Goal: Use online tool/utility

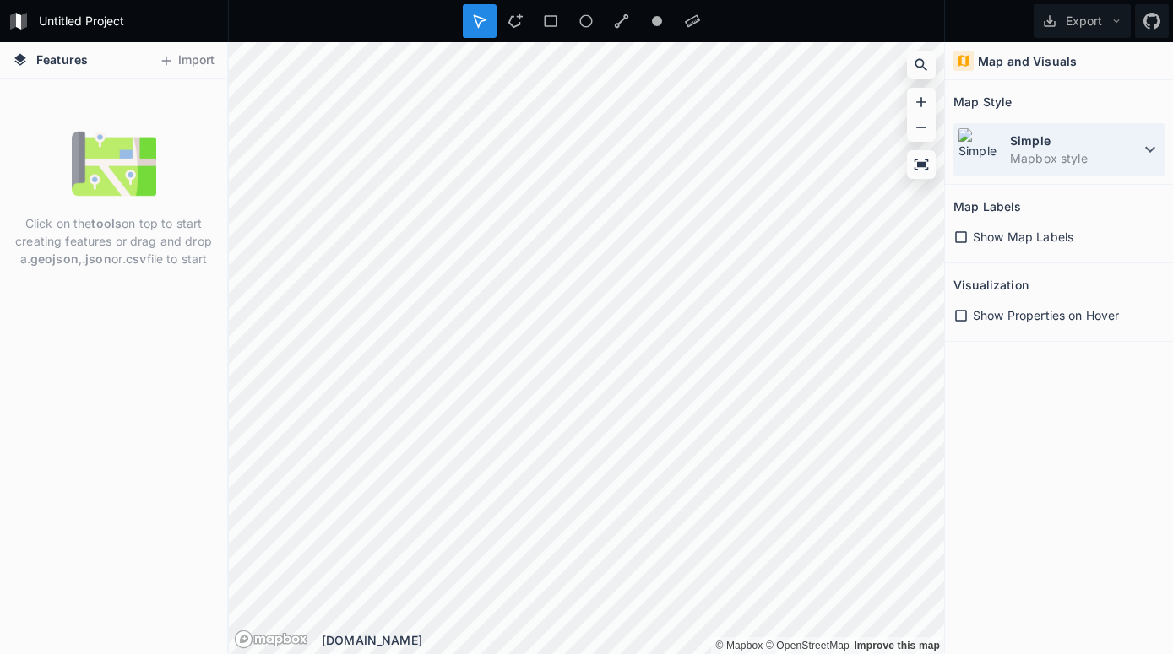
click at [1130, 150] on dd "Mapbox style" at bounding box center [1075, 158] width 130 height 18
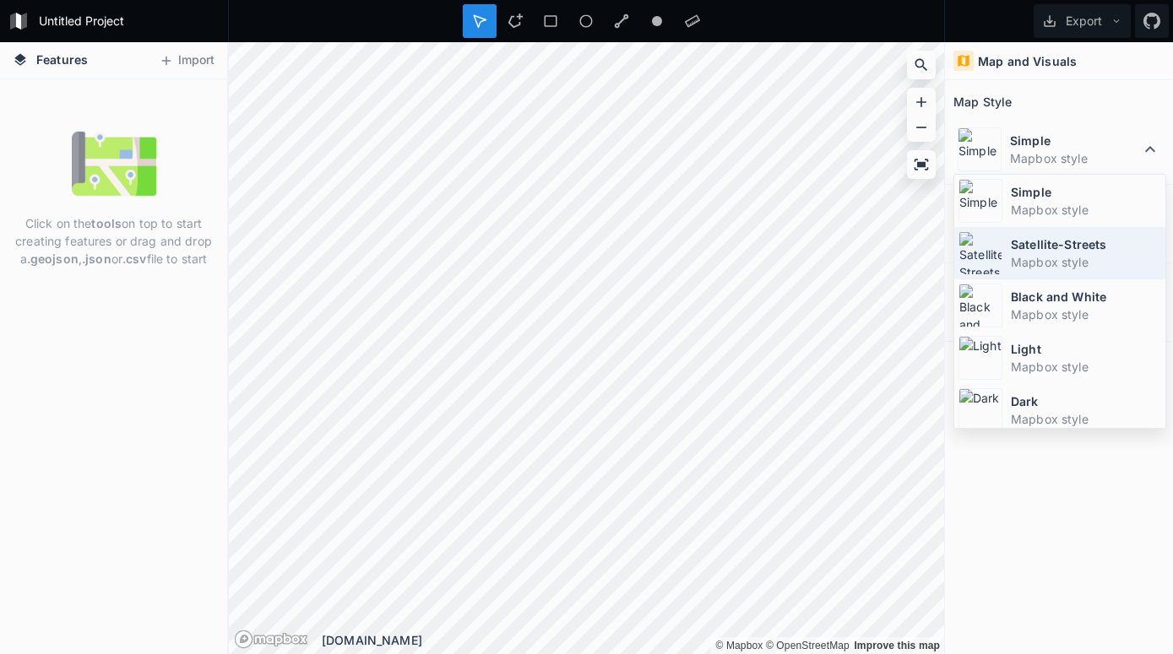
click at [1033, 257] on dd "Mapbox style" at bounding box center [1086, 262] width 150 height 18
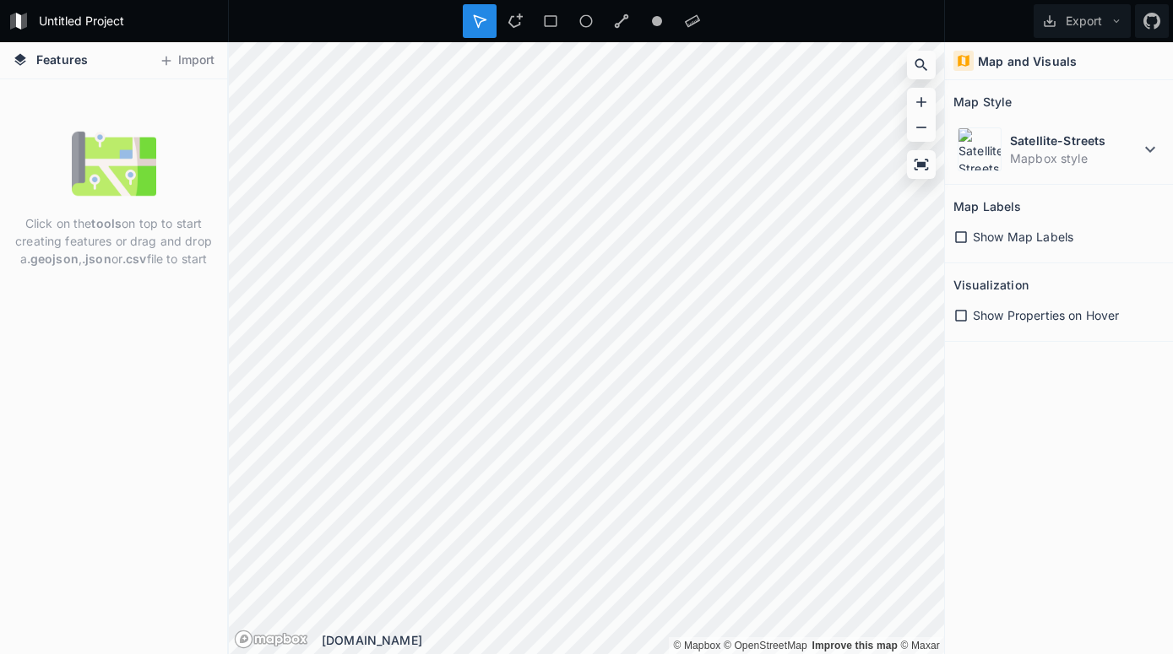
click at [960, 236] on icon at bounding box center [960, 237] width 15 height 15
click at [963, 316] on icon at bounding box center [960, 315] width 15 height 15
click at [88, 60] on h4 "Features" at bounding box center [50, 60] width 92 height 36
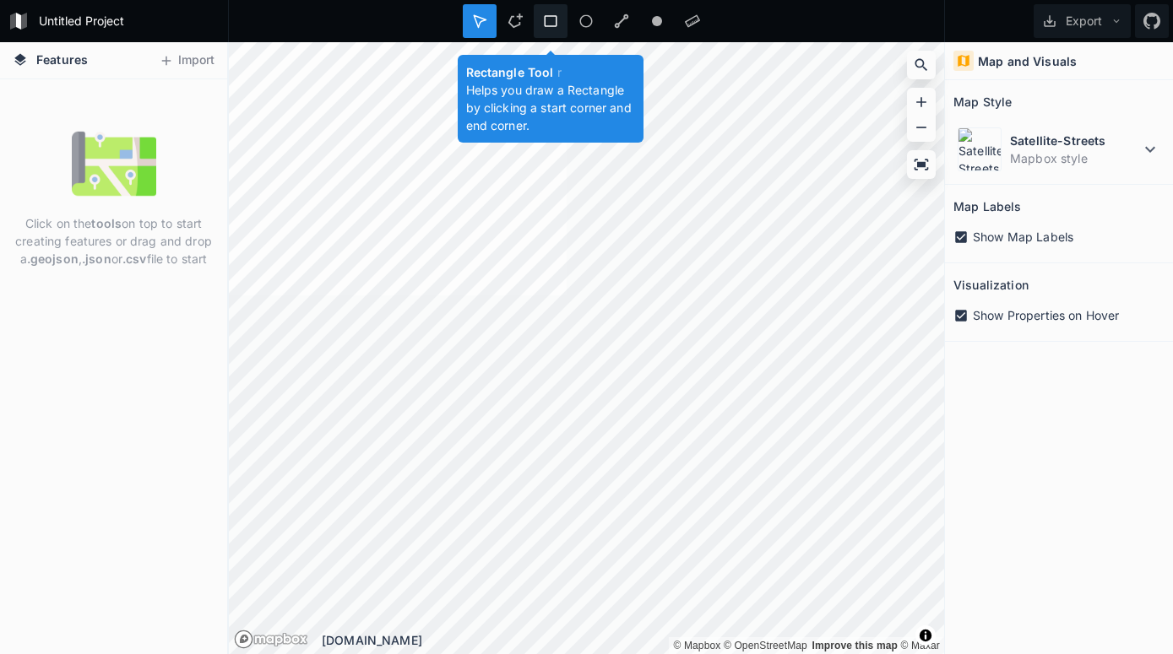
click at [553, 21] on icon at bounding box center [550, 21] width 15 height 15
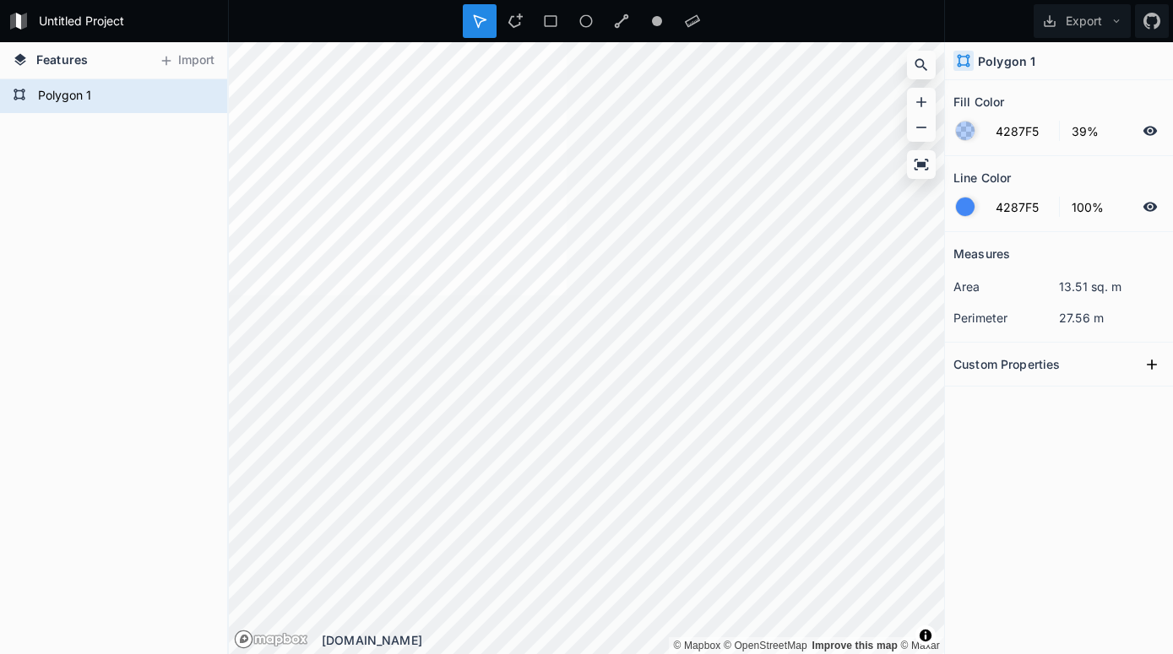
click at [1079, 291] on dd "13.51 sq. m" at bounding box center [1112, 287] width 106 height 18
click at [1078, 318] on dd "27.56 m" at bounding box center [1112, 318] width 106 height 18
click at [1069, 319] on dd "27.56 m" at bounding box center [1112, 318] width 106 height 18
